Goal: Task Accomplishment & Management: Manage account settings

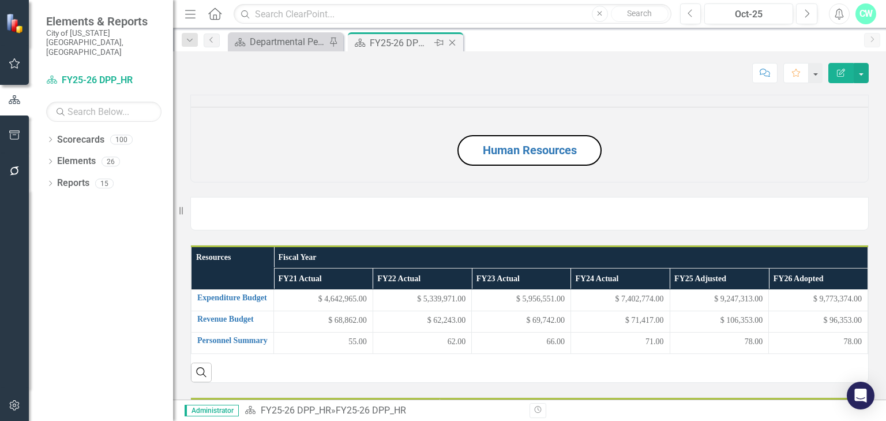
click at [455, 40] on icon at bounding box center [453, 43] width 6 height 6
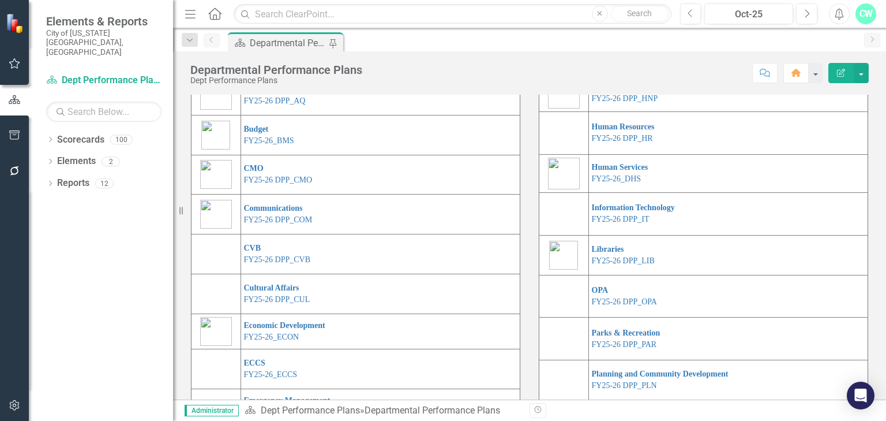
scroll to position [57, 0]
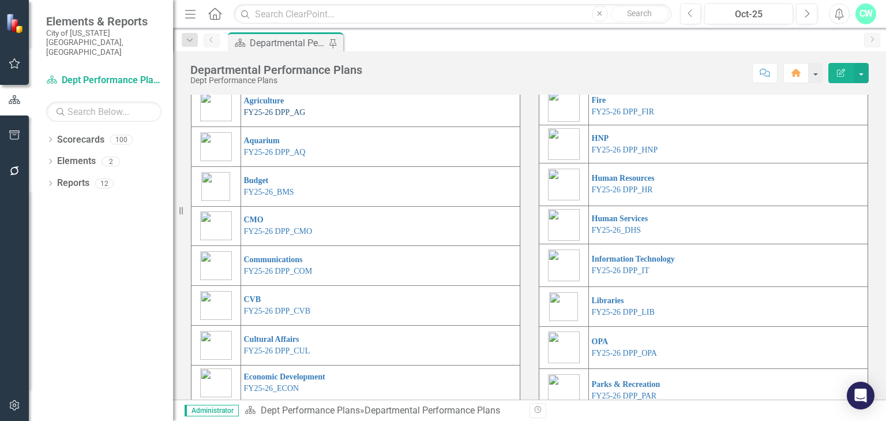
click at [265, 117] on link "FY25-26 DPP_AG" at bounding box center [275, 112] width 62 height 9
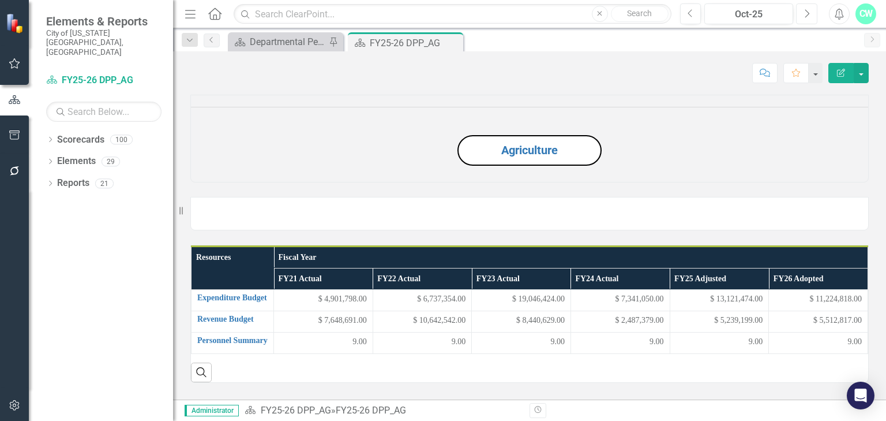
click at [805, 10] on icon "Next" at bounding box center [807, 14] width 6 height 10
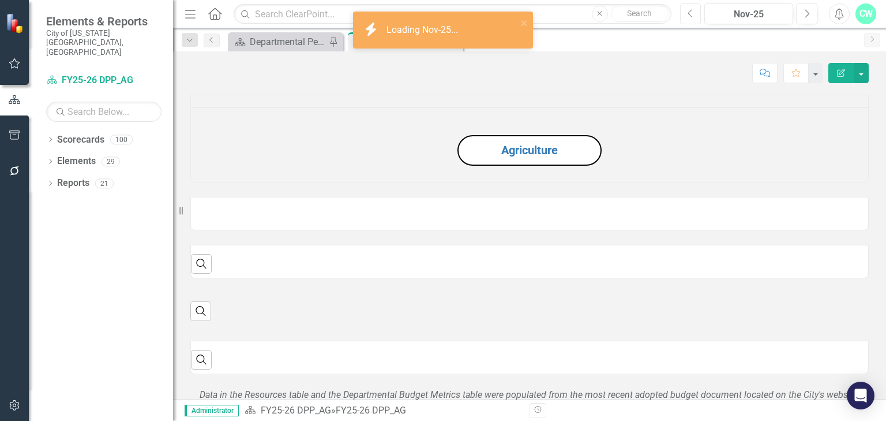
click at [696, 16] on button "Previous" at bounding box center [690, 13] width 21 height 21
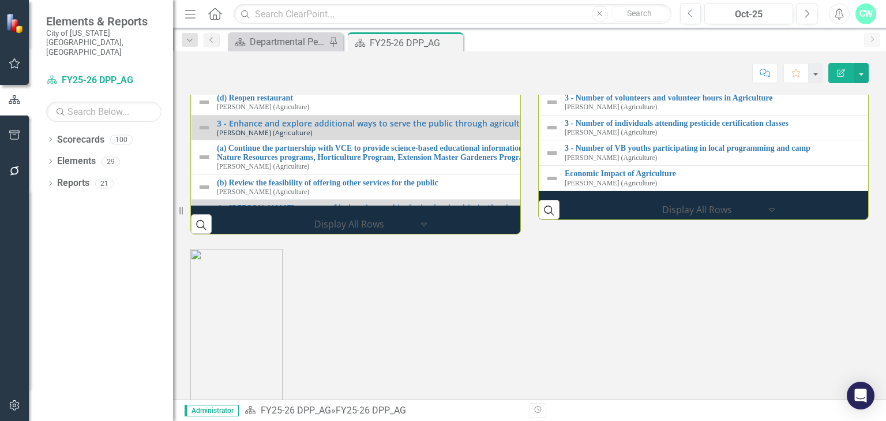
scroll to position [1196, 0]
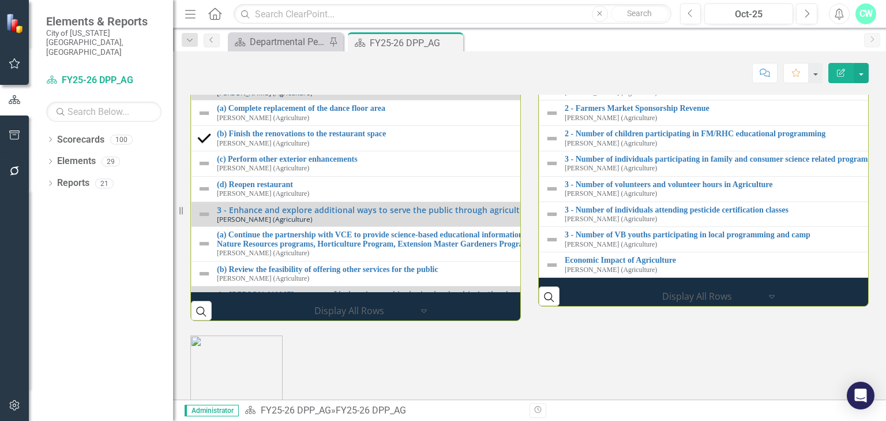
click at [540, 25] on td "1 - Number of acres enrolled in ARP [PERSON_NAME] (Agriculture) Link Map View L…" at bounding box center [877, 11] width 674 height 25
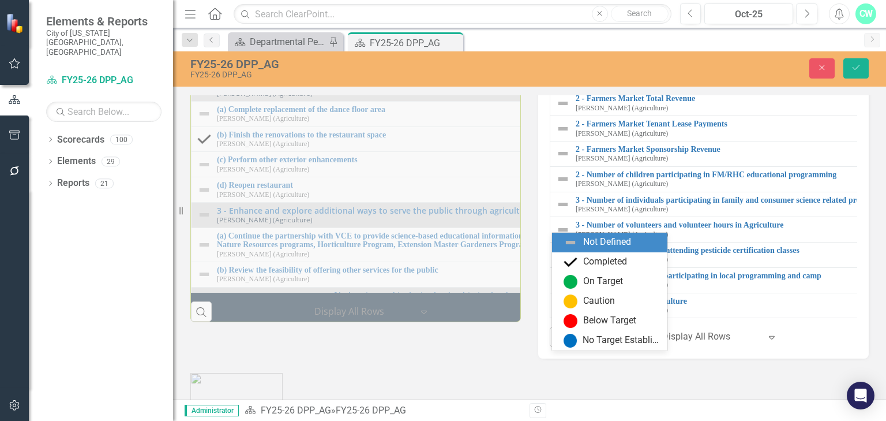
click at [560, 58] on img at bounding box center [567, 51] width 14 height 14
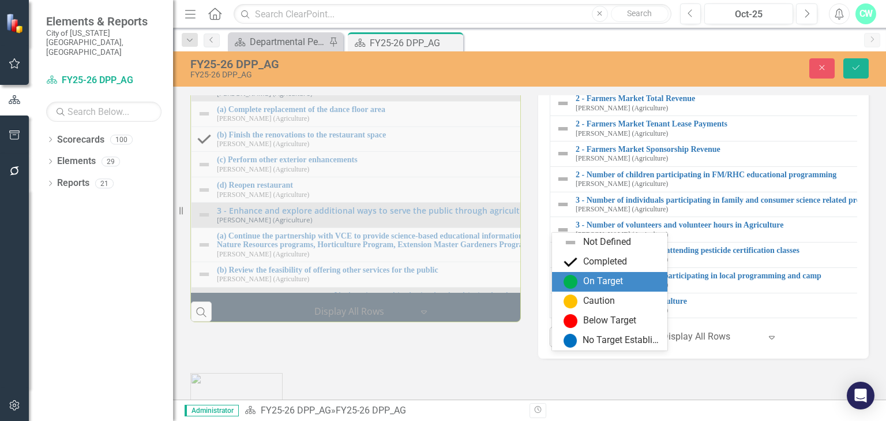
click at [594, 284] on div "On Target" at bounding box center [603, 281] width 40 height 13
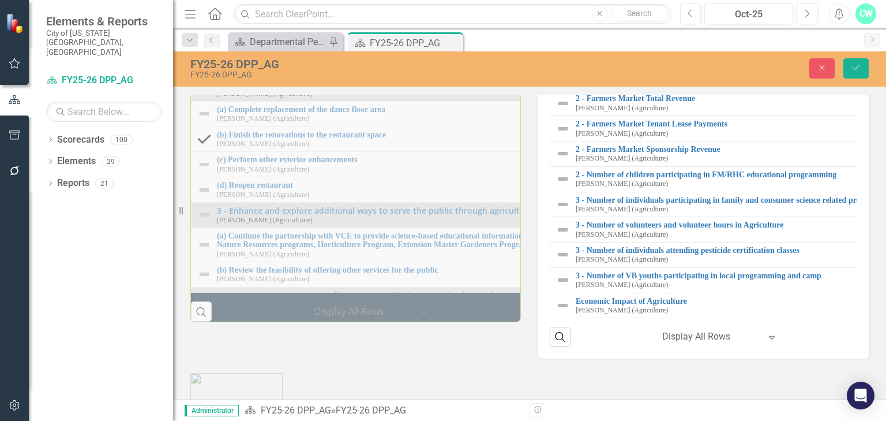
click at [558, 85] on img at bounding box center [563, 78] width 14 height 14
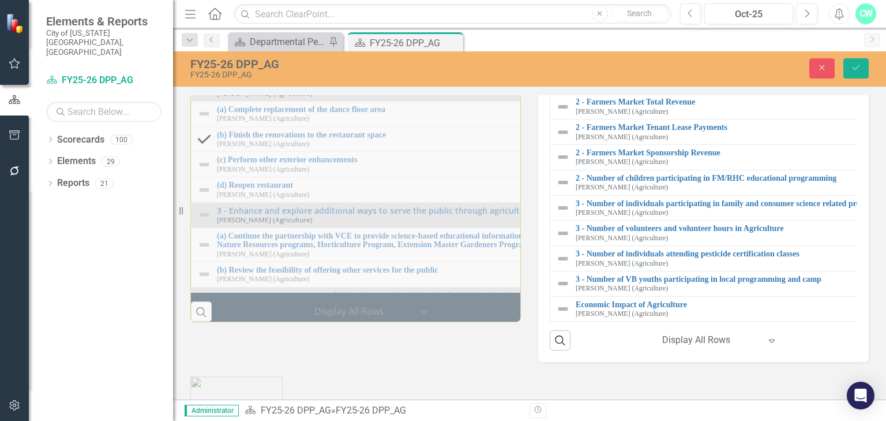
click at [562, 87] on img at bounding box center [567, 80] width 14 height 14
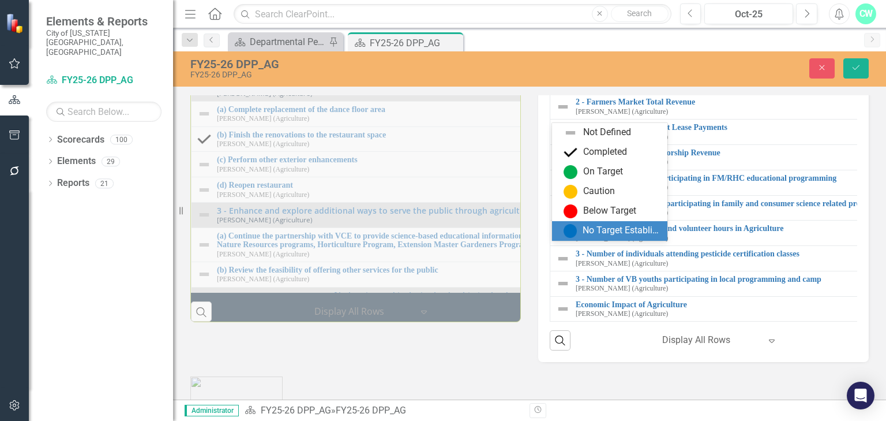
click at [578, 224] on div "No Target Established" at bounding box center [612, 231] width 97 height 14
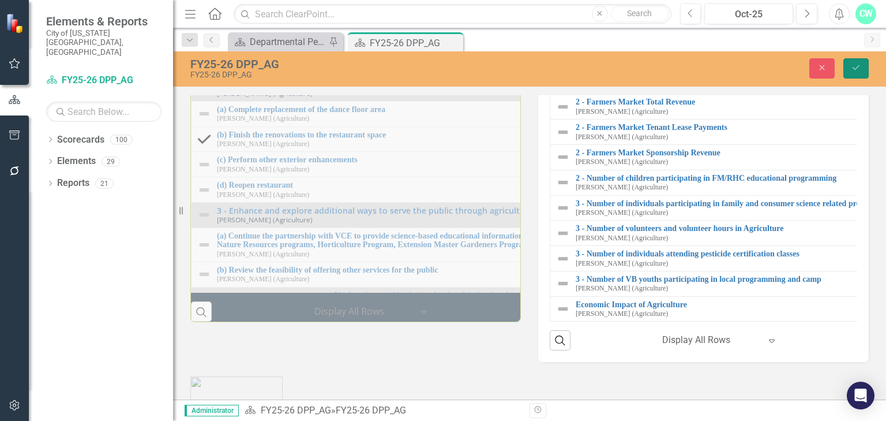
click at [846, 69] on button "Save" at bounding box center [856, 68] width 25 height 20
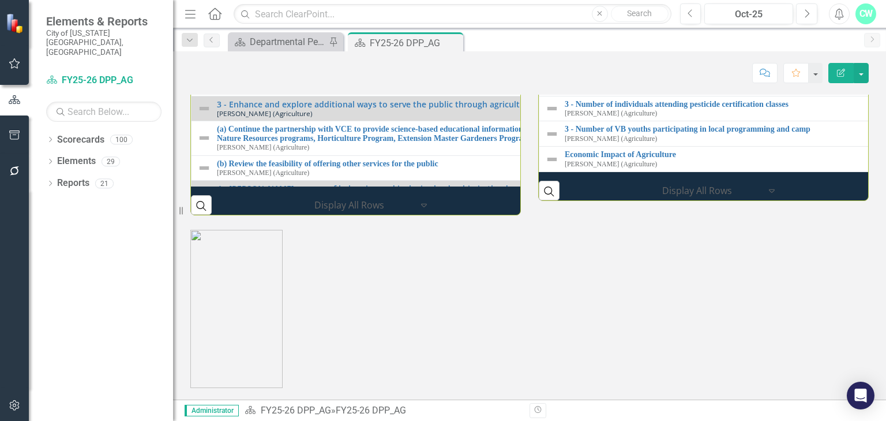
scroll to position [1200, 0]
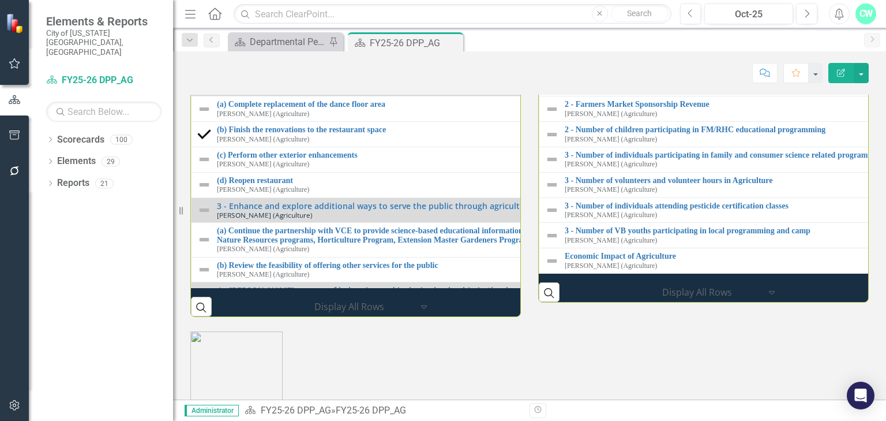
click at [593, 33] on link "1 - Cumulative total of development rights purchased" at bounding box center [889, 28] width 649 height 9
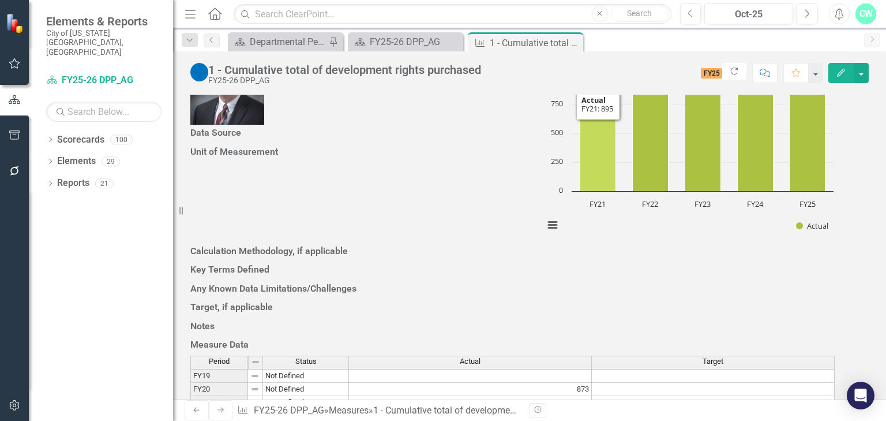
scroll to position [54, 0]
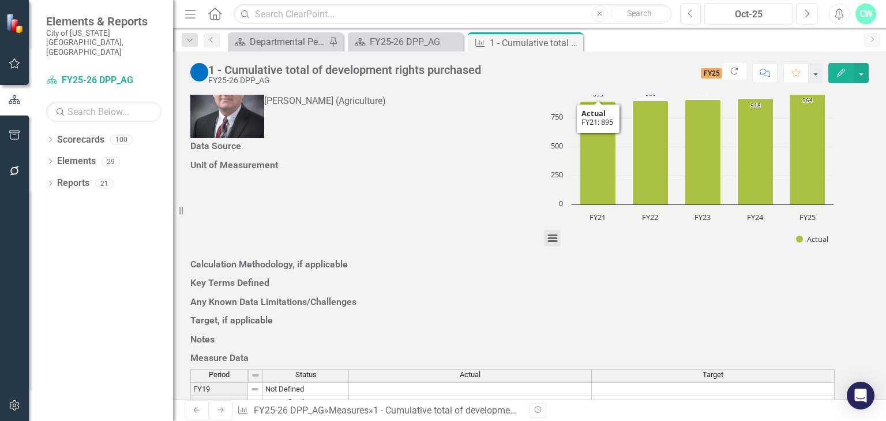
click at [557, 246] on button "View chart menu, Chart" at bounding box center [553, 238] width 16 height 16
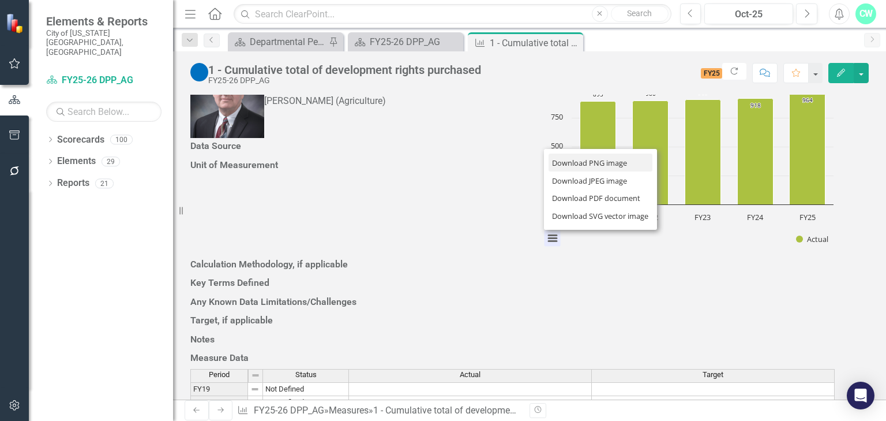
click at [586, 171] on li "Download PNG image" at bounding box center [601, 163] width 104 height 18
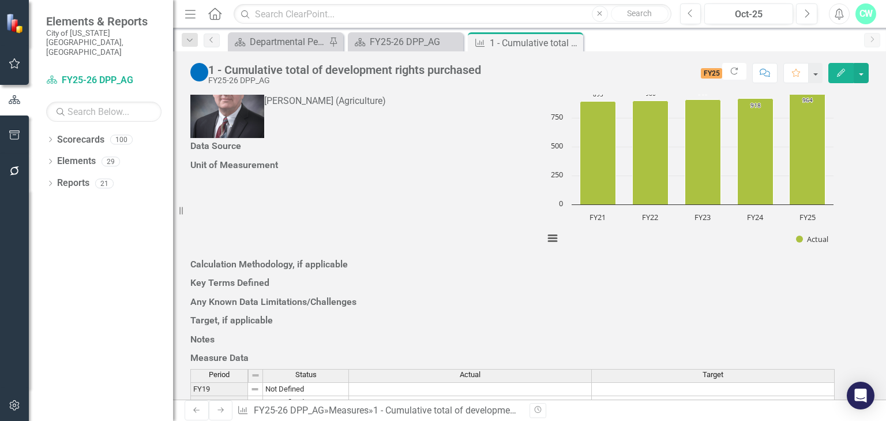
click at [0, 0] on icon at bounding box center [0, 0] width 0 height 0
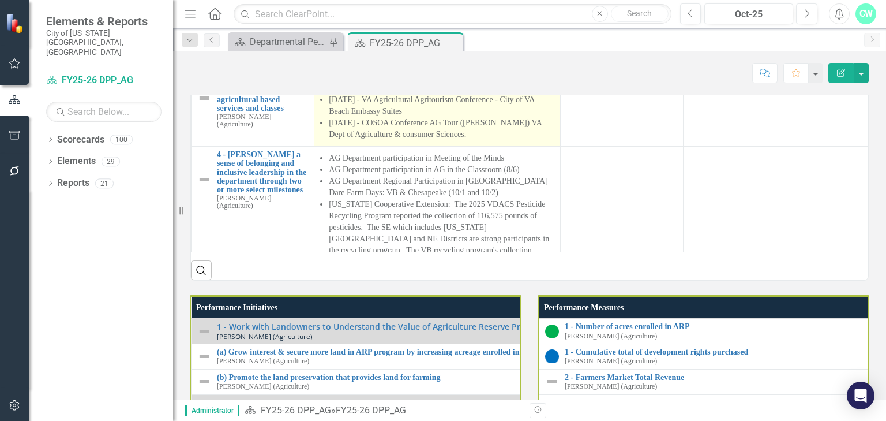
scroll to position [20, 0]
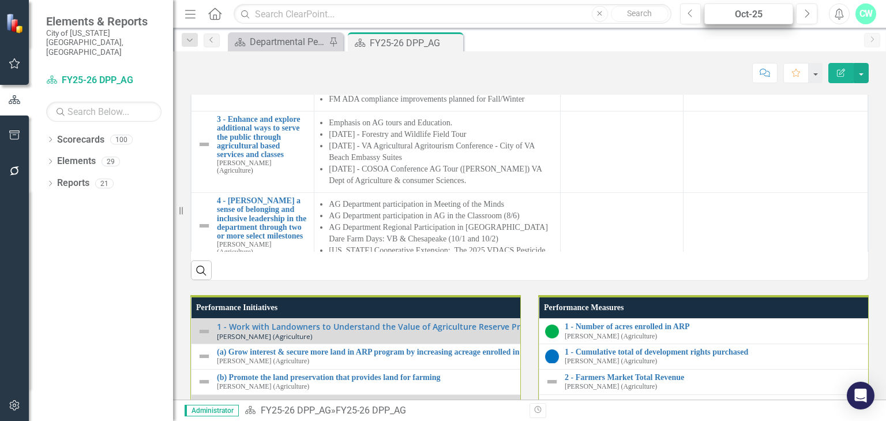
drag, startPoint x: 633, startPoint y: 220, endPoint x: 731, endPoint y: 10, distance: 231.9
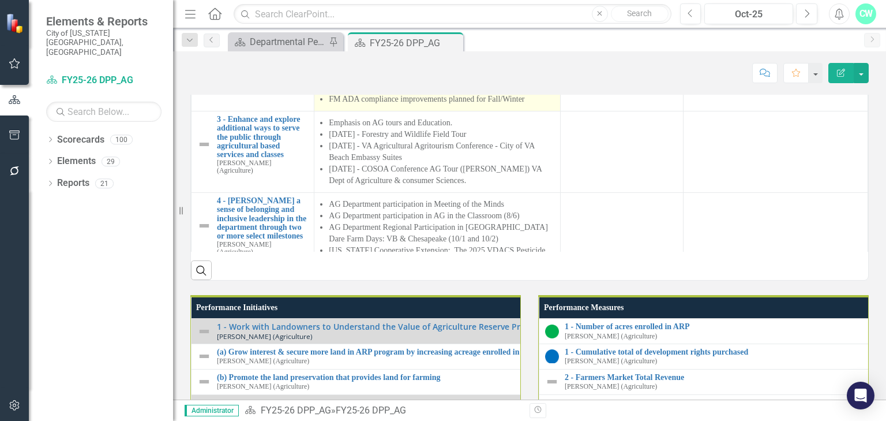
drag, startPoint x: 731, startPoint y: 10, endPoint x: 436, endPoint y: 220, distance: 362.6
click at [436, 82] on li "Positive FM City audit with emphasis on lease tracking process improvements whi…" at bounding box center [442, 64] width 226 height 35
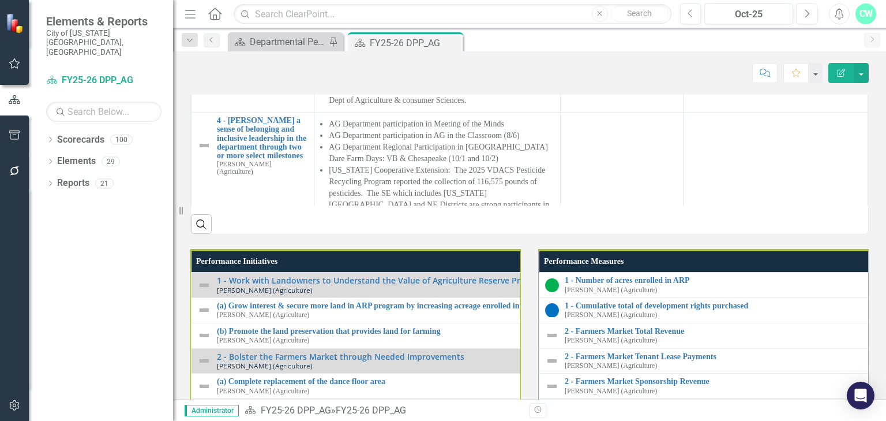
scroll to position [112, 0]
